Goal: Task Accomplishment & Management: Manage account settings

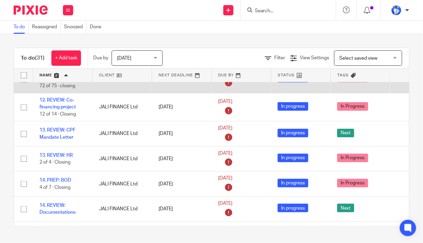
scroll to position [154, 0]
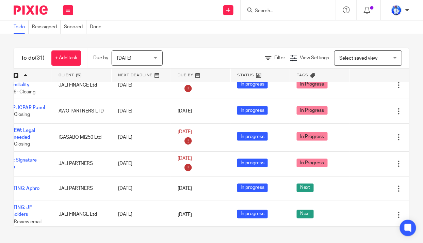
scroll to position [247, 54]
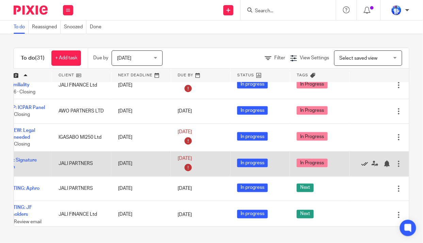
click at [361, 164] on icon at bounding box center [364, 163] width 7 height 7
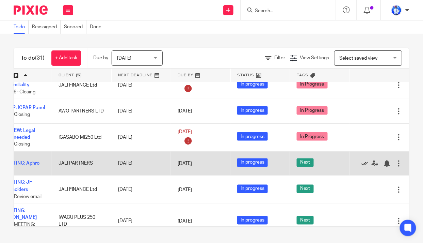
click at [361, 166] on icon at bounding box center [364, 163] width 7 height 7
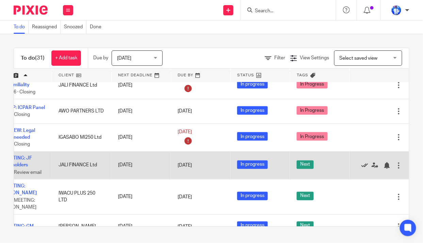
click at [361, 165] on icon at bounding box center [364, 165] width 7 height 7
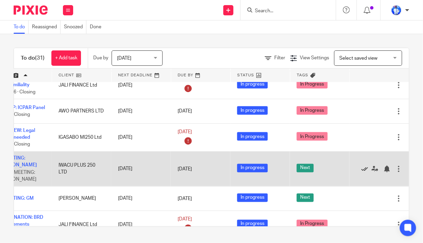
click at [361, 170] on icon at bounding box center [364, 168] width 7 height 7
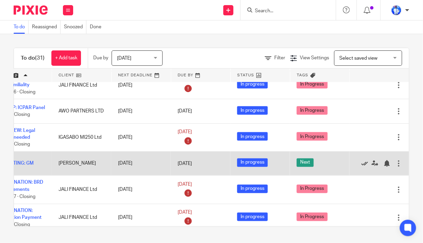
click at [361, 164] on icon at bounding box center [364, 163] width 7 height 7
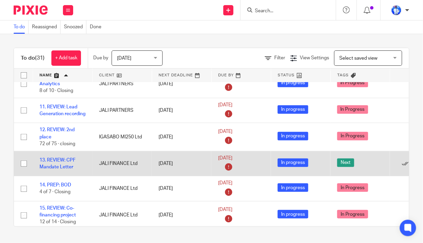
scroll to position [93, 0]
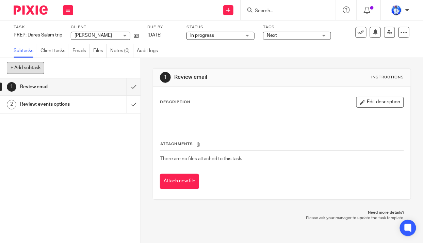
click at [25, 69] on button "+ Add subtask" at bounding box center [25, 68] width 37 height 12
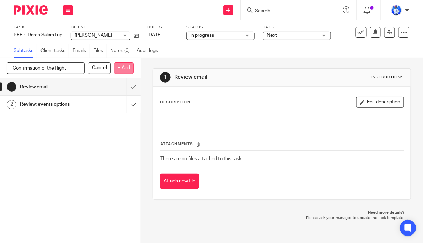
type input "Confirmation of the flight"
click at [123, 68] on p "+ Add" at bounding box center [124, 68] width 20 height 12
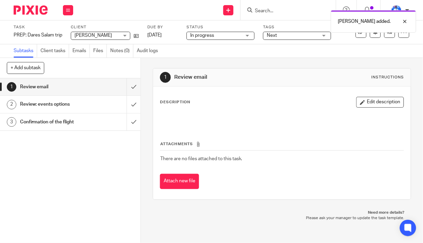
click at [306, 33] on span "Next" at bounding box center [292, 35] width 51 height 7
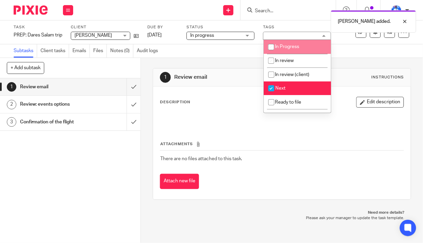
click at [289, 47] on span "In Progress" at bounding box center [287, 46] width 24 height 5
checkbox input "true"
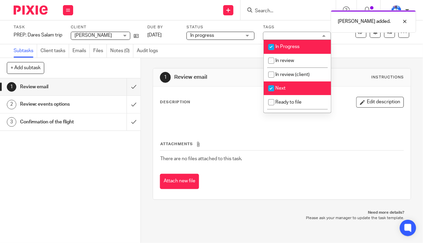
click at [286, 86] on li "Next" at bounding box center [297, 88] width 67 height 14
checkbox input "false"
click at [14, 34] on div "PREP: Dares Salam trip Save PREP: Dares Salam trip" at bounding box center [38, 35] width 49 height 7
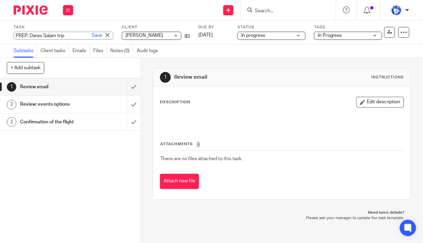
click at [14, 34] on input "PREP: Dares Salam trip" at bounding box center [64, 36] width 100 height 8
type input "10. PREP: Dares Salam trip"
click at [129, 119] on input "submit" at bounding box center [70, 121] width 141 height 17
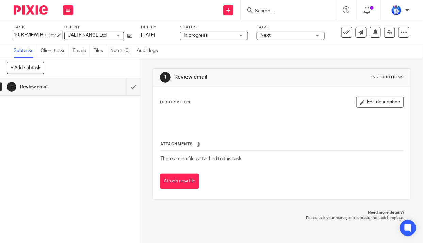
click at [22, 33] on div "10. REVIEW: Biz Dev Save 10. REVIEW: Biz Dev" at bounding box center [35, 35] width 42 height 7
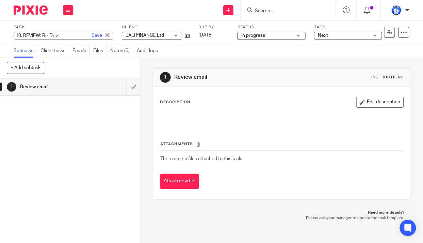
click at [24, 34] on input "10. REVIEW: Biz Dev" at bounding box center [64, 36] width 100 height 8
type input "REVIEW: Biz Dev"
click at [92, 36] on link "Save" at bounding box center [97, 35] width 11 height 7
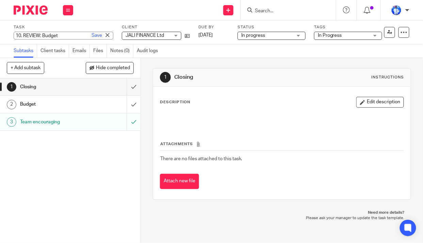
click at [22, 34] on div "10. REVIEW: Budget Save 10. REVIEW: Budget" at bounding box center [64, 36] width 100 height 8
click at [24, 34] on input "10. REVIEW: Budget" at bounding box center [64, 36] width 100 height 8
type input "REVIEW: Budget"
click at [92, 37] on link "Save" at bounding box center [97, 35] width 11 height 7
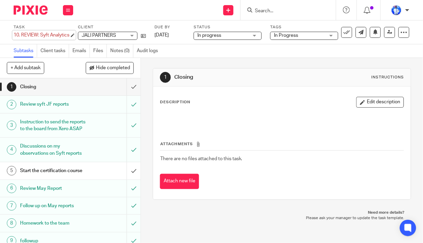
click at [23, 34] on div "10. REVIEW: Syft Analytics Save 10. REVIEW: Syft Analytics" at bounding box center [42, 35] width 56 height 7
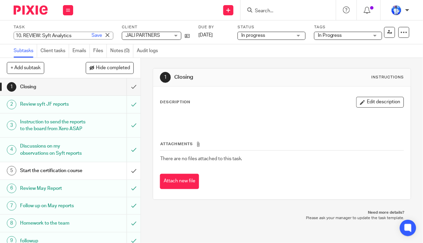
click at [23, 34] on input "10. REVIEW: Syft Analytics" at bounding box center [64, 36] width 100 height 8
type input "REVIEW: Syft Analytics"
click at [92, 36] on link "Save" at bounding box center [97, 35] width 11 height 7
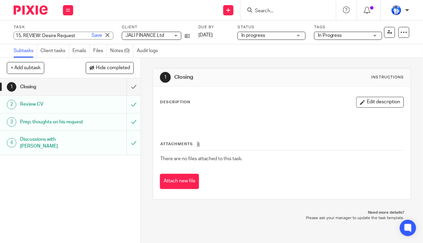
click at [22, 34] on div "15. REVIEW: Desire Request Save 15. REVIEW: Desire Request" at bounding box center [64, 36] width 100 height 8
click at [24, 35] on input "15. REVIEW: Desire Request" at bounding box center [64, 36] width 100 height 8
type input "REVIEW: Desire Request"
click at [92, 35] on link "Save" at bounding box center [97, 35] width 11 height 7
